Goal: Information Seeking & Learning: Learn about a topic

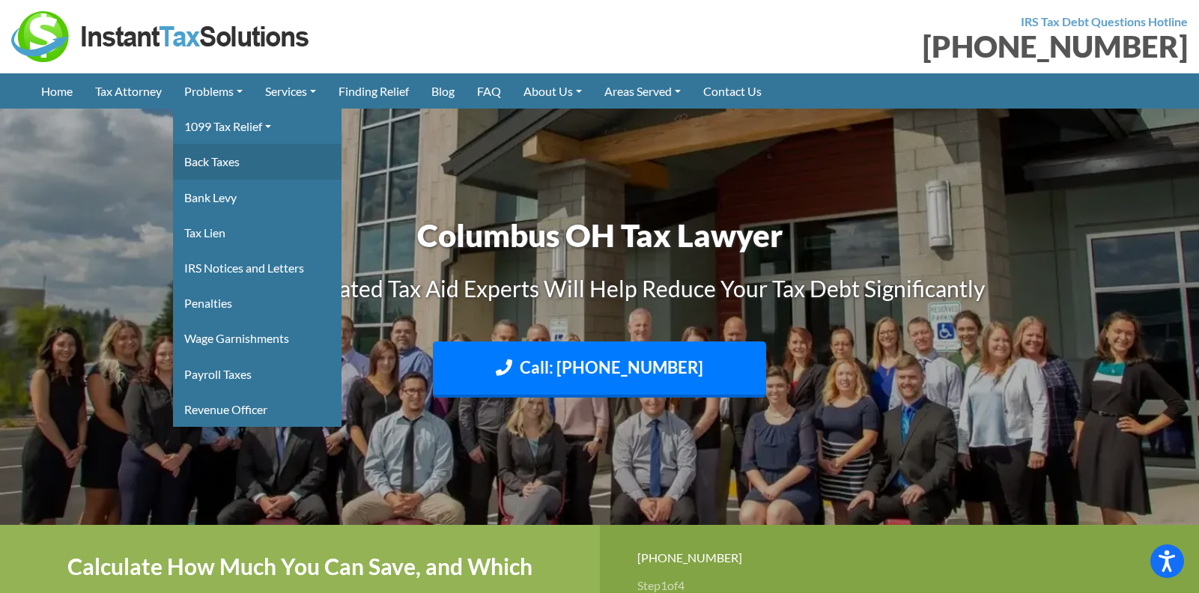
click at [224, 160] on link "Back Taxes" at bounding box center [257, 161] width 169 height 35
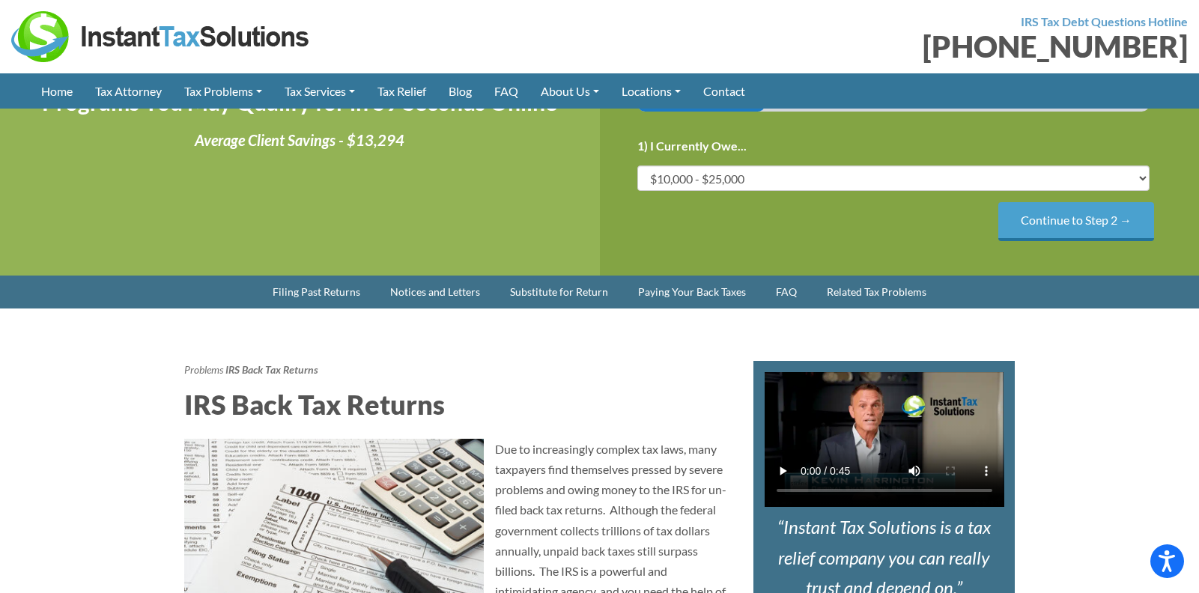
scroll to position [442, 0]
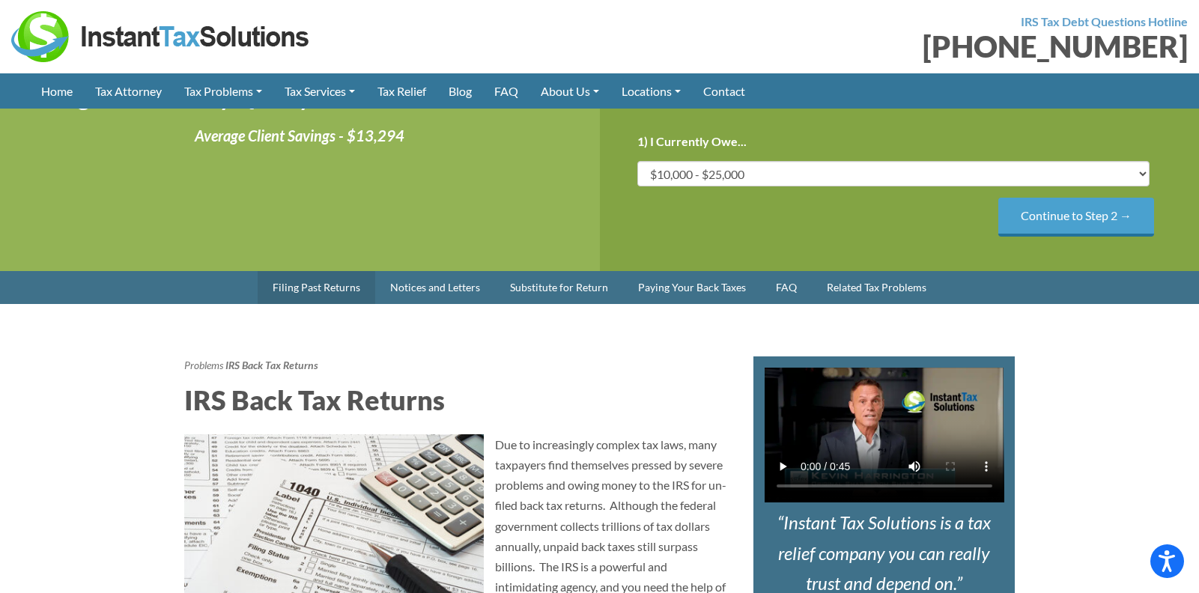
click at [344, 287] on link "Filing Past Returns" at bounding box center [317, 287] width 118 height 33
